Goal: Task Accomplishment & Management: Manage account settings

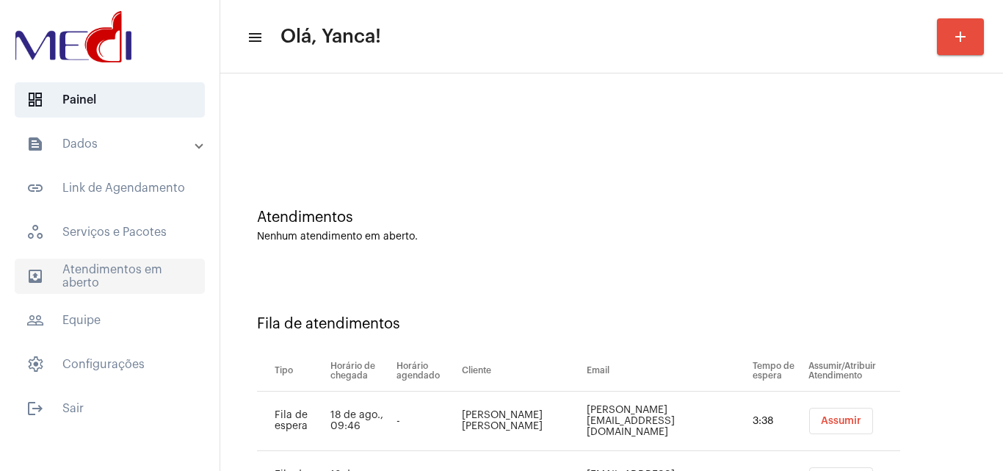
click at [131, 268] on span "outbox_outline Atendimentos em aberto" at bounding box center [110, 275] width 190 height 35
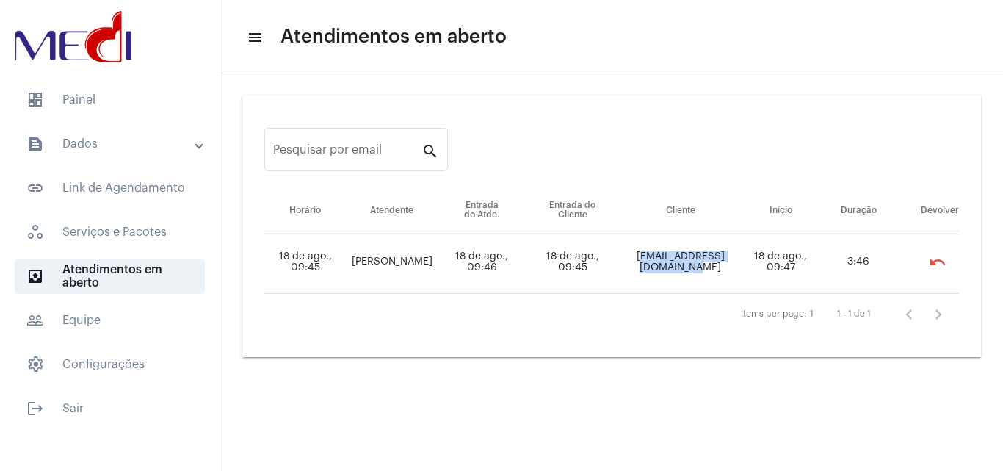
drag, startPoint x: 731, startPoint y: 270, endPoint x: 659, endPoint y: 258, distance: 73.5
click at [659, 258] on td "[EMAIL_ADDRESS][DOMAIN_NAME]" at bounding box center [680, 262] width 125 height 62
copy td "[EMAIL_ADDRESS][DOMAIN_NAME]"
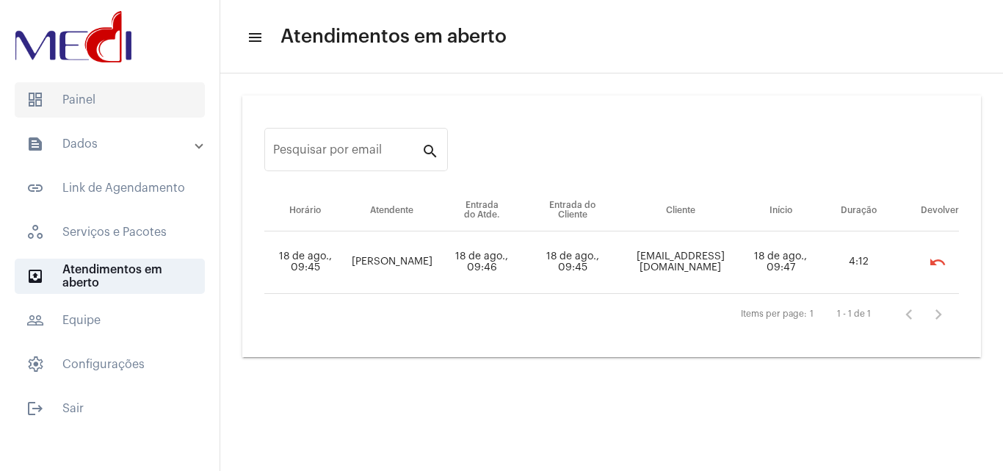
click at [121, 117] on mat-list "dashboard Painel text_snippet_outlined Dados text_snippet_outlined Relatórios h…" at bounding box center [110, 251] width 220 height 350
click at [121, 113] on span "dashboard Painel" at bounding box center [110, 99] width 190 height 35
